Goal: Information Seeking & Learning: Learn about a topic

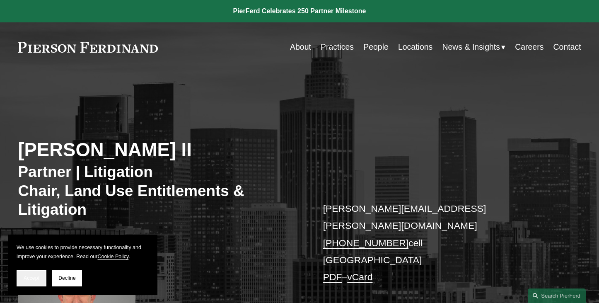
click at [34, 277] on span "Accept" at bounding box center [32, 278] width 16 height 6
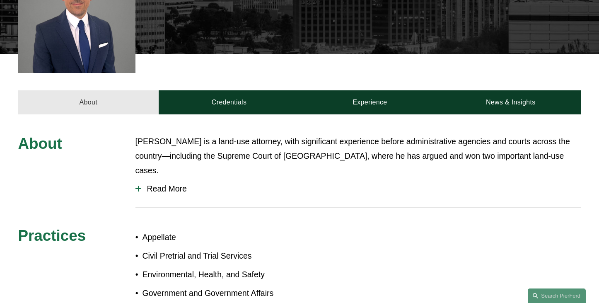
scroll to position [319, 0]
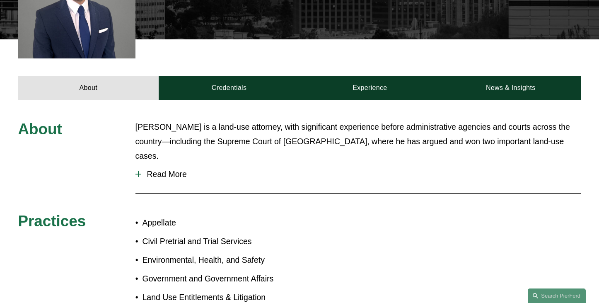
click at [152, 169] on span "Read More" at bounding box center [361, 174] width 440 height 10
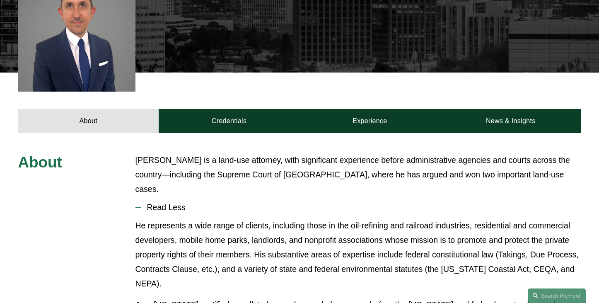
scroll to position [0, 0]
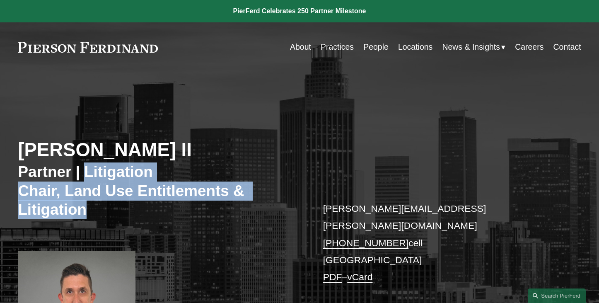
drag, startPoint x: 93, startPoint y: 214, endPoint x: 87, endPoint y: 171, distance: 43.6
click at [87, 171] on h3 "Partner | Litigation Chair, Land Use Entitlements & Litigation" at bounding box center [159, 190] width 282 height 57
copy h3 "Litigation Chair, Land Use Entitlements & Litigation"
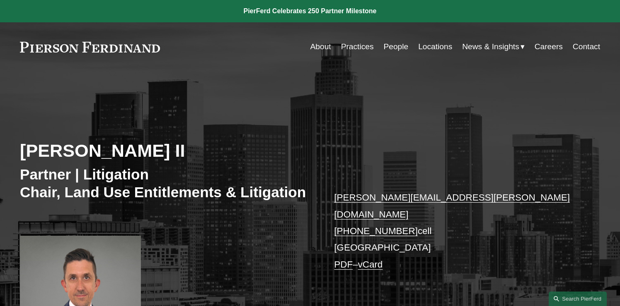
click at [322, 46] on link "About" at bounding box center [320, 47] width 21 height 16
